Goal: Navigation & Orientation: Find specific page/section

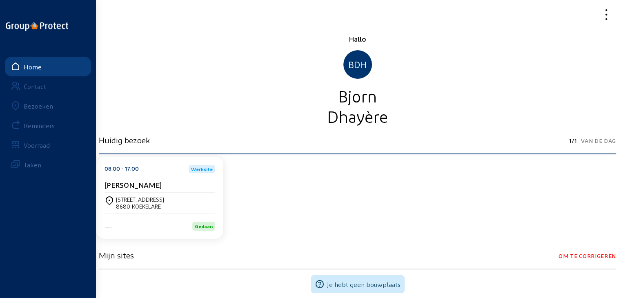
click at [24, 104] on div "Bezoeken" at bounding box center [38, 106] width 29 height 8
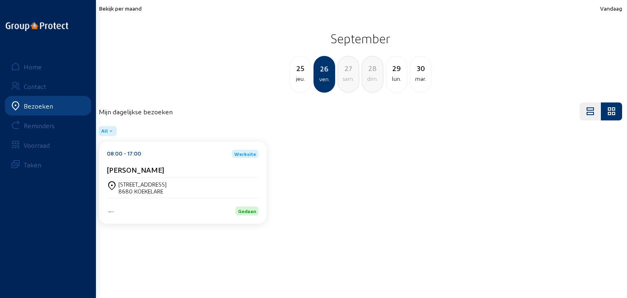
click at [348, 74] on div "sam." at bounding box center [348, 79] width 21 height 10
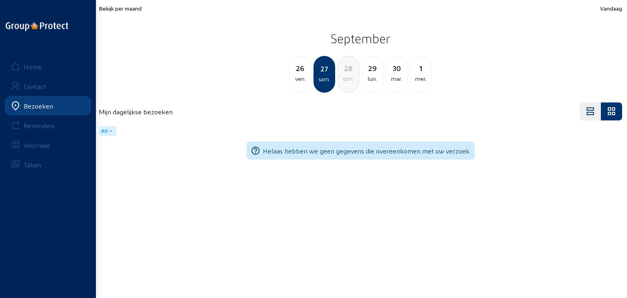
click at [348, 74] on div "dim." at bounding box center [348, 79] width 21 height 10
click at [348, 74] on div "lun." at bounding box center [348, 79] width 21 height 10
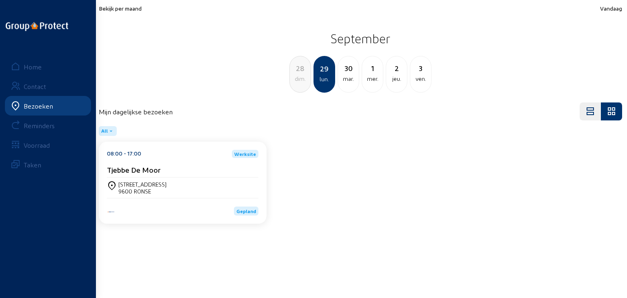
click at [133, 6] on span "Bekijk per maand" at bounding box center [120, 8] width 43 height 7
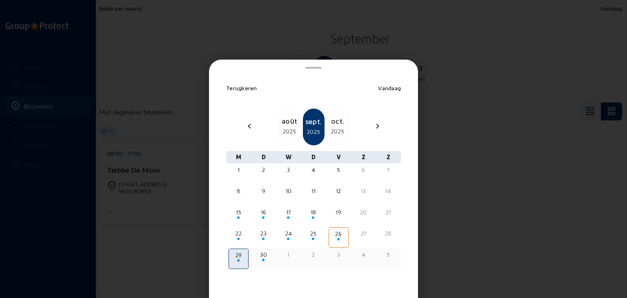
click at [237, 254] on div "29" at bounding box center [239, 255] width 18 height 8
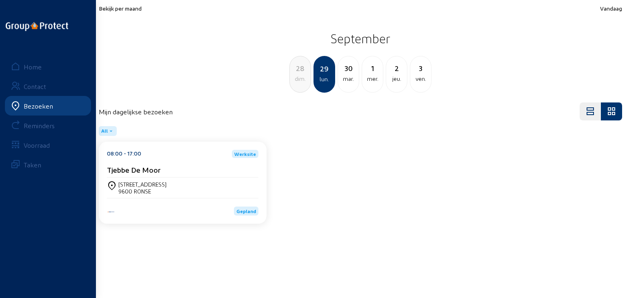
click at [122, 11] on span "Bekijk per maand" at bounding box center [120, 8] width 43 height 7
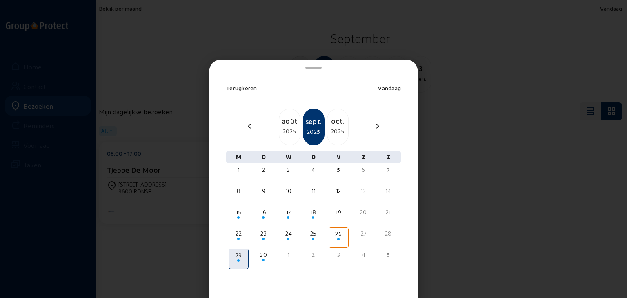
click at [340, 125] on div "oct." at bounding box center [337, 120] width 21 height 11
click at [237, 254] on div "27" at bounding box center [238, 255] width 18 height 8
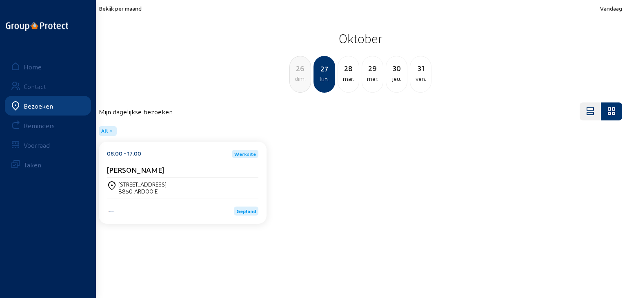
click at [187, 188] on div "[STREET_ADDRESS]" at bounding box center [182, 188] width 151 height 14
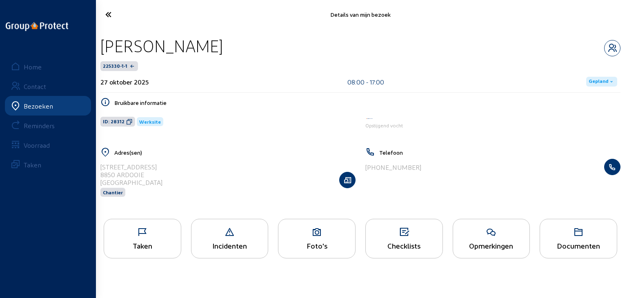
click at [154, 244] on div "Taken" at bounding box center [142, 245] width 77 height 9
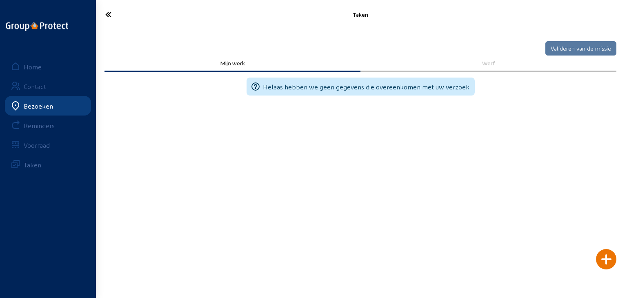
click at [116, 15] on icon at bounding box center [138, 14] width 74 height 14
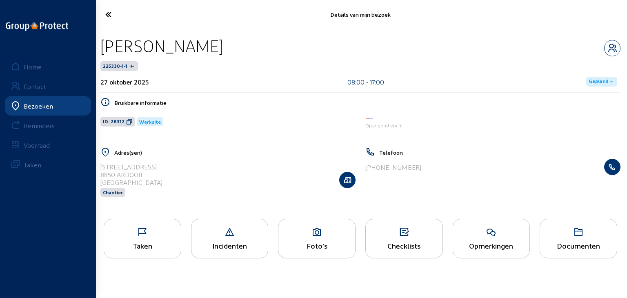
click at [281, 252] on div "Foto's" at bounding box center [317, 239] width 78 height 40
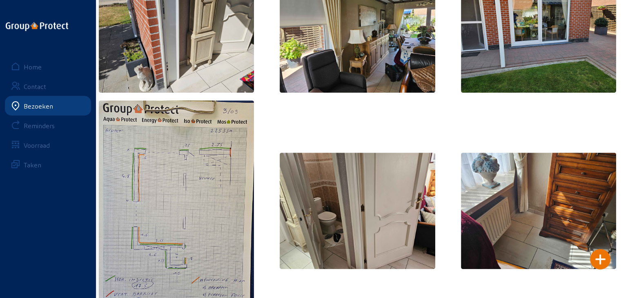
scroll to position [330, 0]
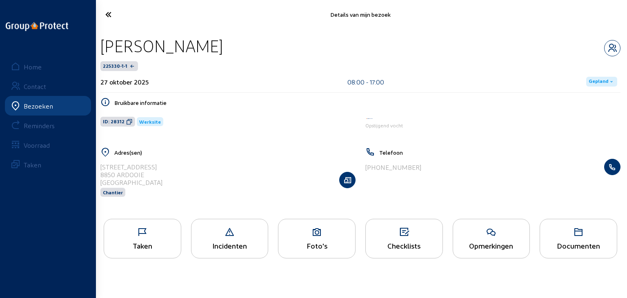
click at [33, 106] on div "Bezoeken" at bounding box center [38, 106] width 29 height 8
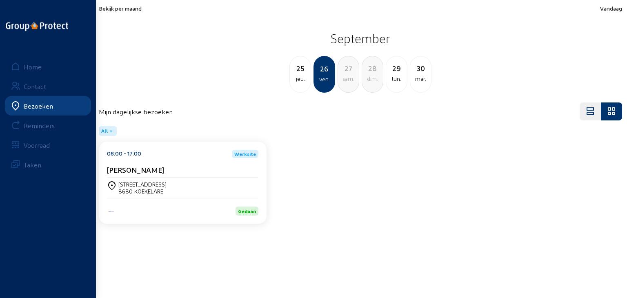
click at [292, 78] on div "jeu." at bounding box center [300, 79] width 21 height 10
click at [422, 79] on div "lun." at bounding box center [420, 79] width 21 height 10
click at [159, 178] on div "[STREET_ADDRESS]" at bounding box center [182, 188] width 151 height 20
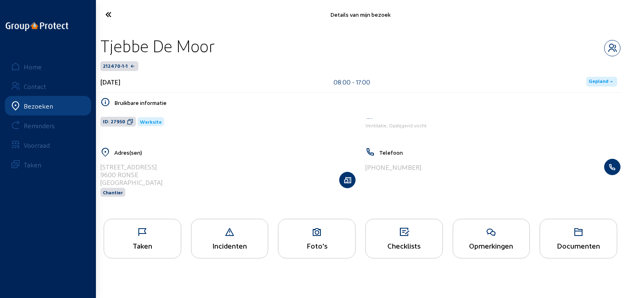
click at [152, 232] on icon at bounding box center [142, 232] width 77 height 10
